Goal: Transaction & Acquisition: Subscribe to service/newsletter

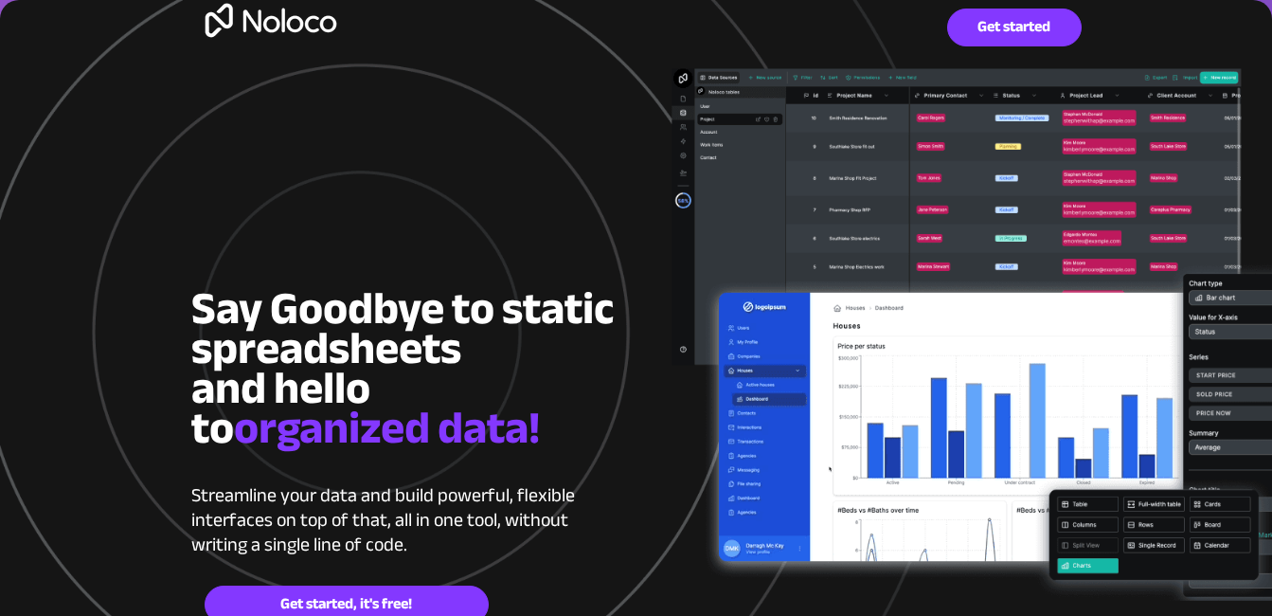
drag, startPoint x: 0, startPoint y: 0, endPoint x: 762, endPoint y: 77, distance: 765.5
click at [762, 77] on div at bounding box center [636, 495] width 890 height 991
click at [1003, 43] on link "Get started" at bounding box center [1014, 28] width 135 height 38
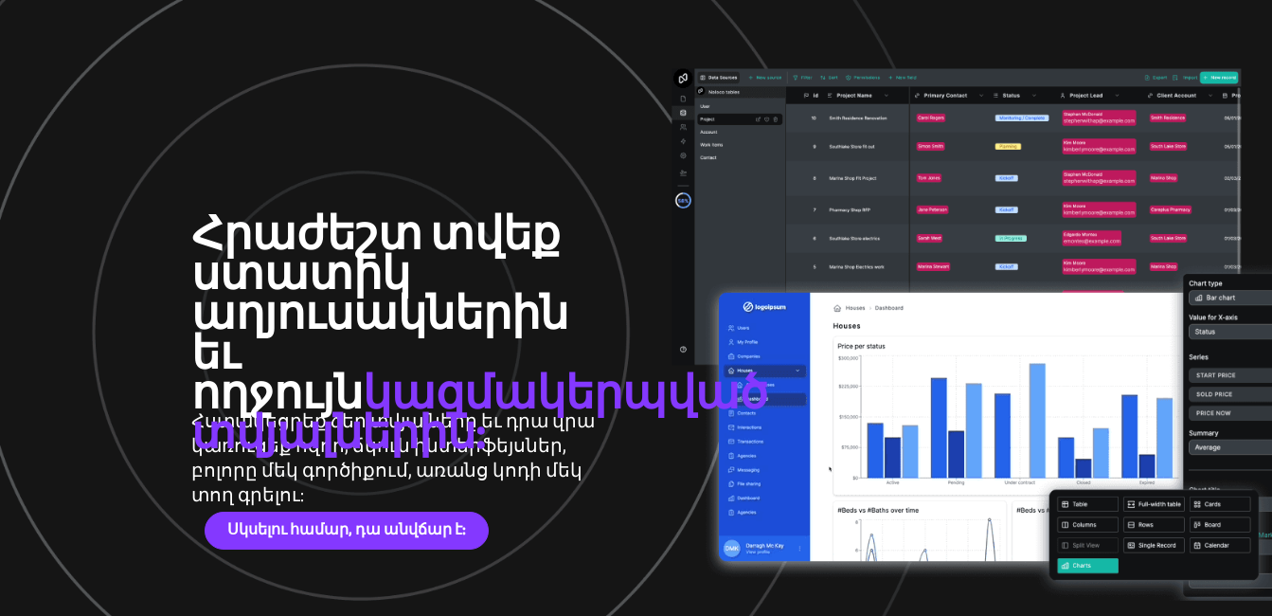
scroll to position [95, 0]
